Goal: Browse casually

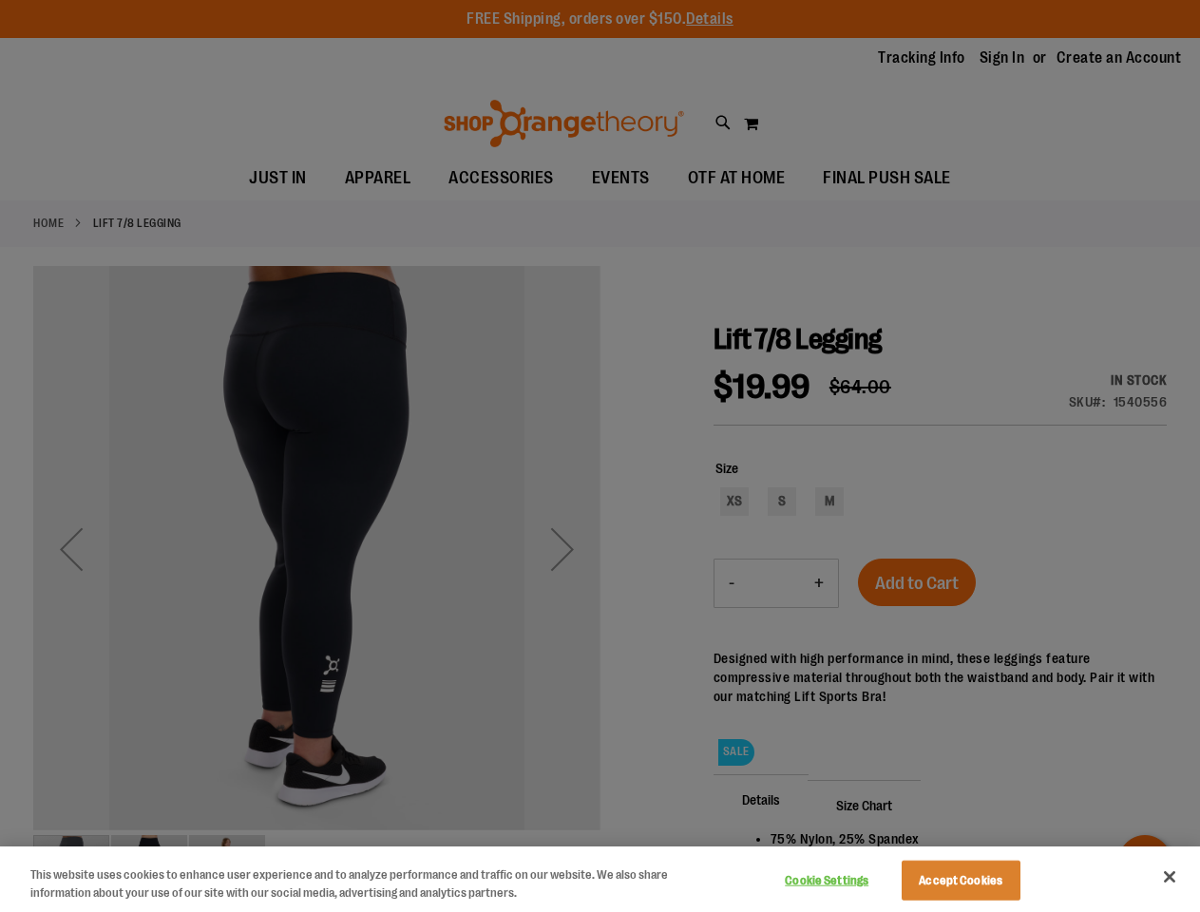
click at [599, 456] on div at bounding box center [600, 456] width 1200 height 912
click at [850, 880] on button "Cookie Settings" at bounding box center [826, 880] width 119 height 38
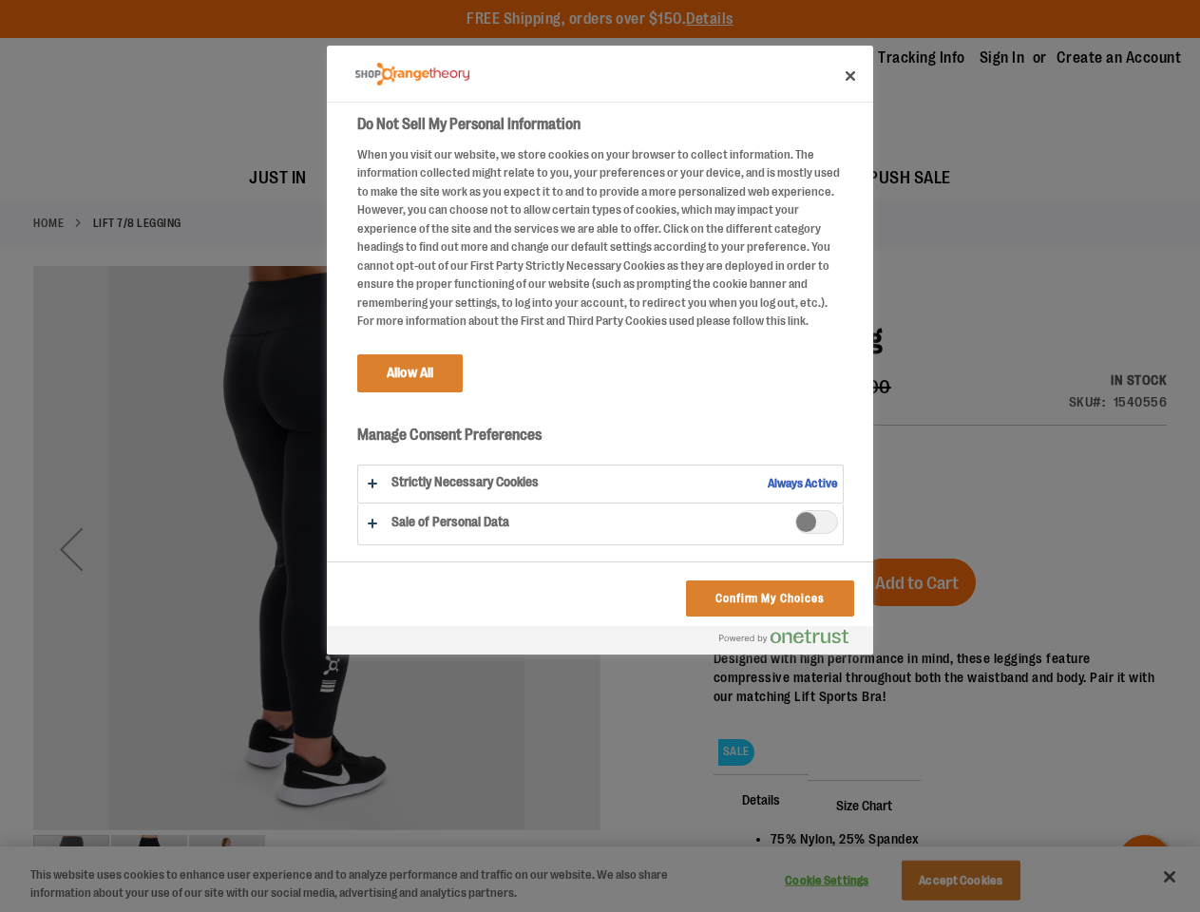
click at [984, 880] on div at bounding box center [600, 456] width 1200 height 912
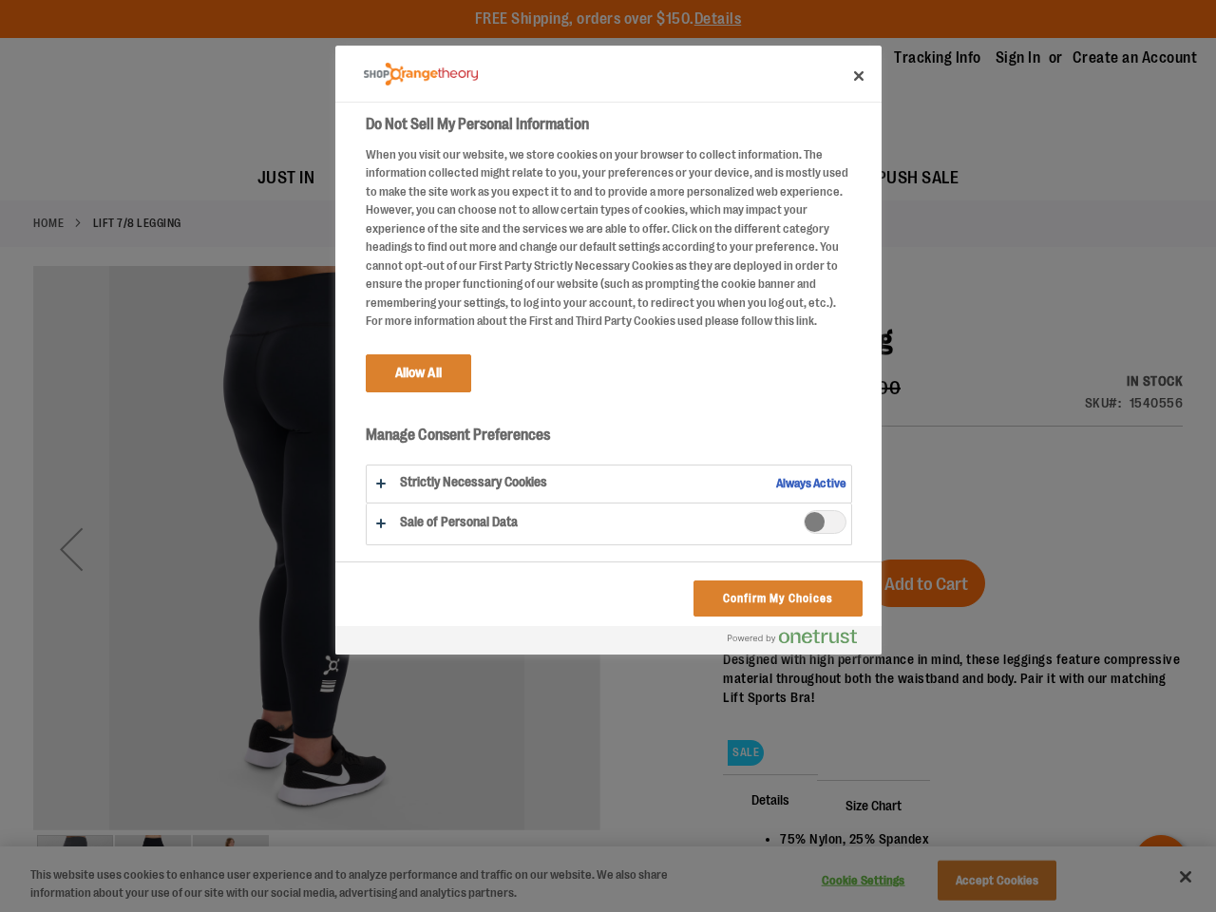
click at [1169, 877] on div at bounding box center [608, 456] width 1216 height 912
click at [993, 911] on html "Skip to Content The store will not work correctly when cookies are disabled. FR…" at bounding box center [608, 456] width 1216 height 912
